Goal: Task Accomplishment & Management: Complete application form

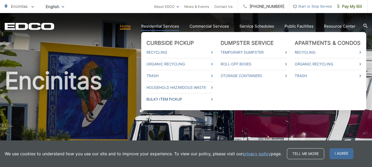
click at [166, 99] on link "Bulky Item Pickup" at bounding box center [179, 99] width 66 height 6
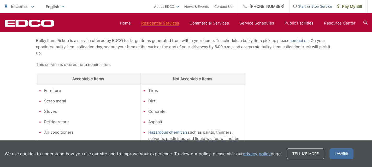
scroll to position [116, 0]
drag, startPoint x: 220, startPoint y: 48, endPoint x: 227, endPoint y: 49, distance: 6.5
click at [227, 49] on p "Bulky Item Pickup is a service offered by EDCO for large items generated from w…" at bounding box center [186, 47] width 300 height 19
click at [273, 50] on p "Bulky Item Pickup is a service offered by EDCO for large items generated from w…" at bounding box center [186, 47] width 300 height 19
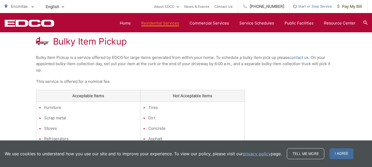
scroll to position [99, 0]
click at [300, 59] on link "contact us" at bounding box center [298, 58] width 19 height 6
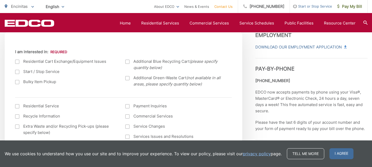
scroll to position [186, 0]
click at [20, 86] on label "Bulky Item Pickup" at bounding box center [65, 82] width 100 height 6
click at [0, 0] on input "Bulky Item Pickup" at bounding box center [0, 0] width 0 height 0
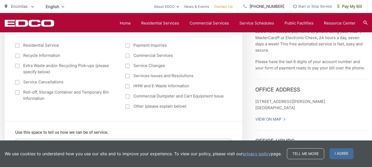
scroll to position [247, 0]
click at [340, 152] on span "I agree" at bounding box center [341, 153] width 24 height 11
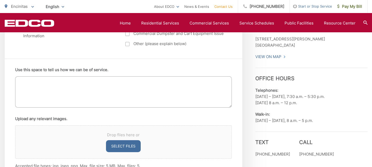
scroll to position [310, 0]
click at [68, 92] on textarea "Use this space to tell us how we can be of service." at bounding box center [123, 91] width 216 height 31
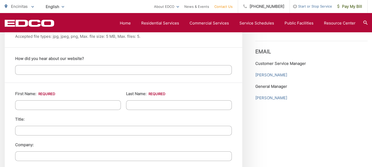
scroll to position [440, 0]
type textarea "I have a couch I need to get rid of. Can we schedule a pickup?"
click at [99, 104] on input "First Name: *" at bounding box center [68, 105] width 106 height 10
type input "Matthew"
type input "Fumo"
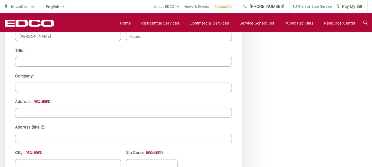
scroll to position [512, 0]
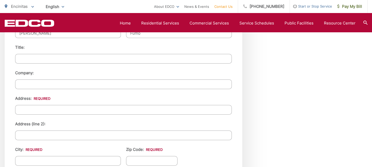
click at [91, 109] on input "Address: *" at bounding box center [123, 110] width 216 height 10
type input "179 Sanford St"
type input "C"
type input "Leucadia"
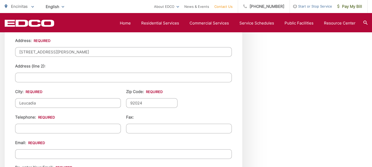
scroll to position [573, 0]
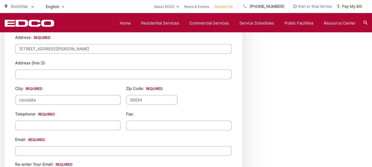
type input "92024"
click at [74, 121] on input "(___) ___-____" at bounding box center [68, 126] width 106 height 10
click at [30, 126] on input "(___) ___-____" at bounding box center [68, 126] width 106 height 10
click at [21, 123] on input "(___) ___-____" at bounding box center [68, 126] width 106 height 10
type input "(760) 840-7350"
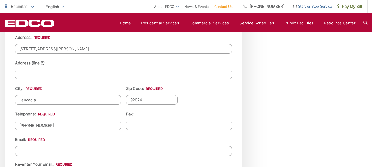
type input "(___) ___-____"
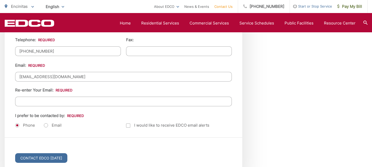
type input "mfumo1@gmail.com"
click at [45, 126] on label "Email" at bounding box center [53, 125] width 18 height 5
radio input "true"
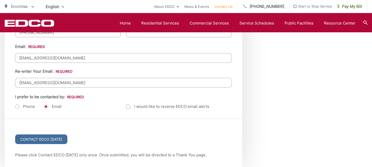
scroll to position [666, 0]
click at [43, 140] on input "Contact EDCO Today" at bounding box center [41, 140] width 52 height 10
